Goal: Task Accomplishment & Management: Complete application form

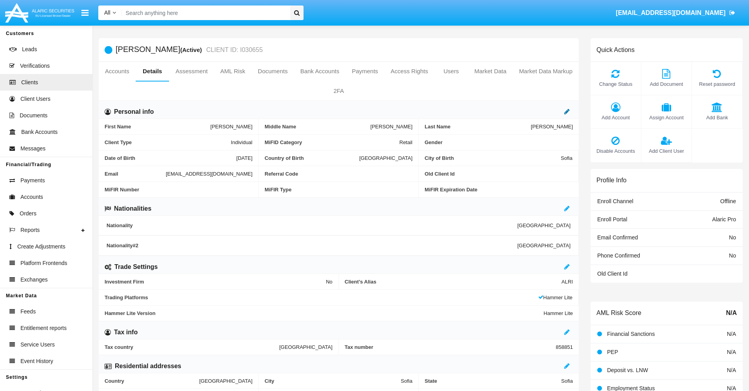
click at [567, 111] on icon at bounding box center [567, 111] width 6 height 6
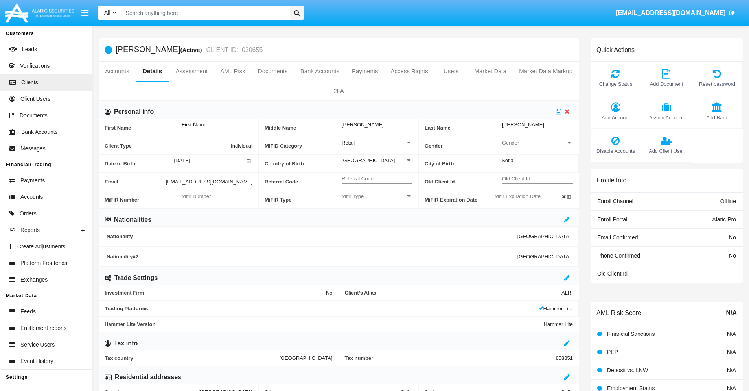
type input "First Name"
click at [559, 111] on icon at bounding box center [559, 111] width 6 height 6
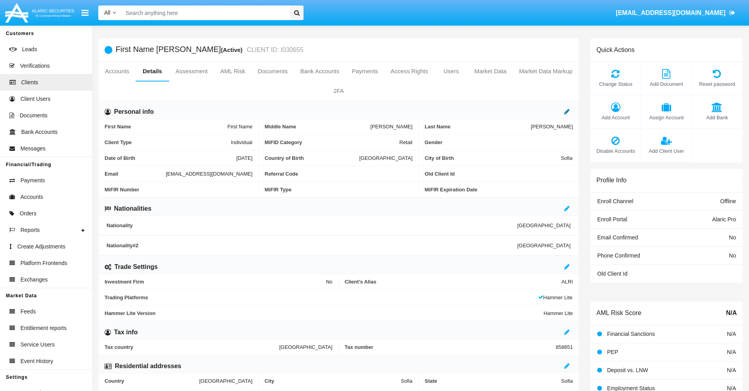
click at [567, 111] on icon at bounding box center [567, 111] width 6 height 6
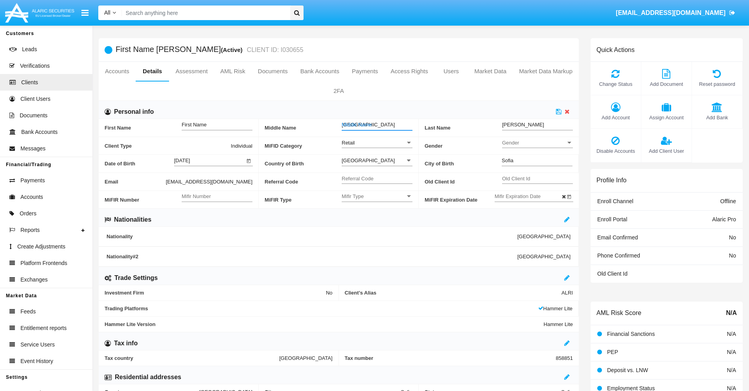
type input "Middle Name"
click at [559, 111] on icon at bounding box center [559, 111] width 6 height 6
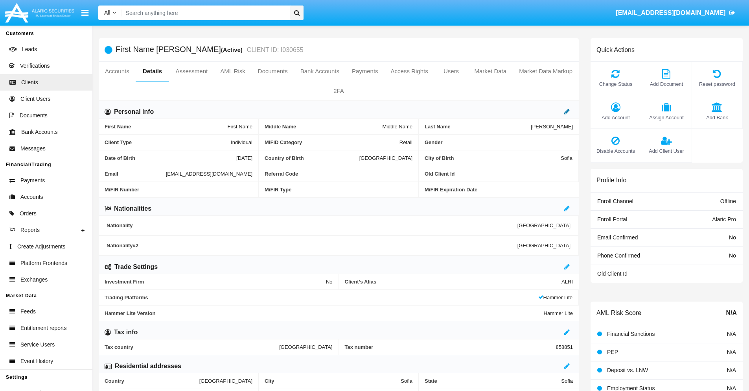
click at [567, 111] on icon at bounding box center [567, 111] width 6 height 6
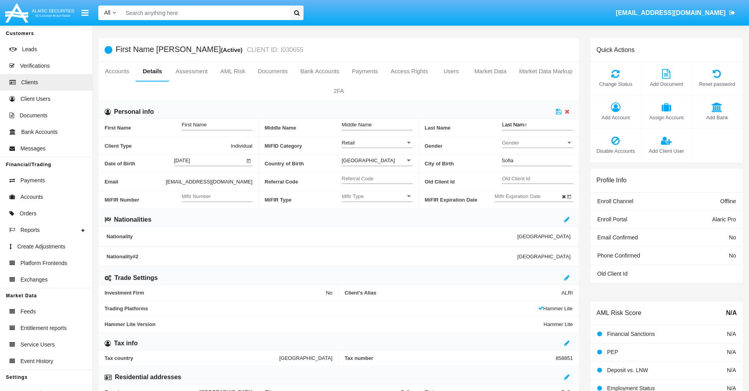
type input "Last Name"
click at [559, 111] on icon at bounding box center [559, 111] width 6 height 6
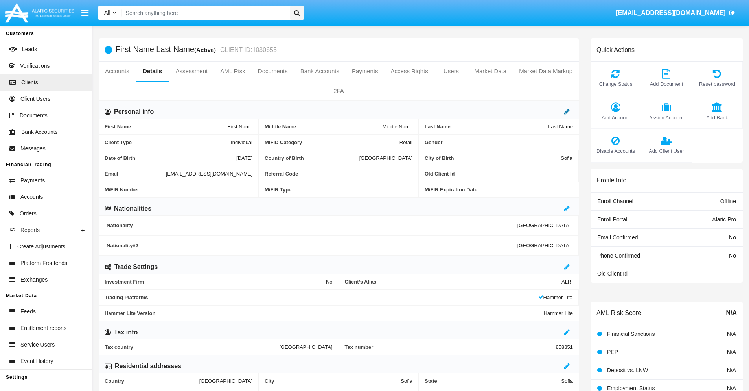
click at [567, 111] on icon at bounding box center [567, 111] width 6 height 6
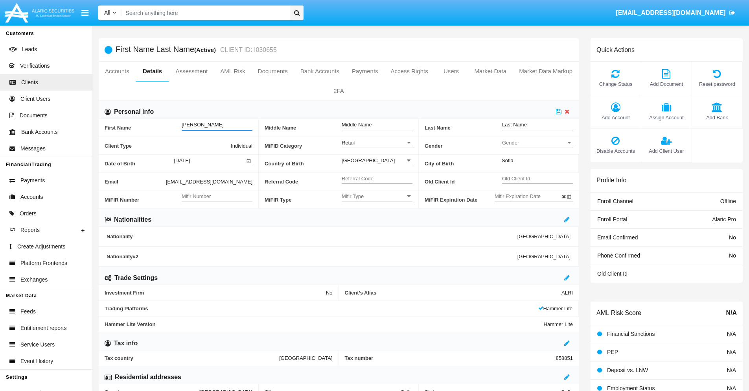
type input "Adrianna"
type input "Natividad"
type input "Kuhn"
click at [559, 111] on icon at bounding box center [559, 111] width 6 height 6
